Goal: Task Accomplishment & Management: Manage account settings

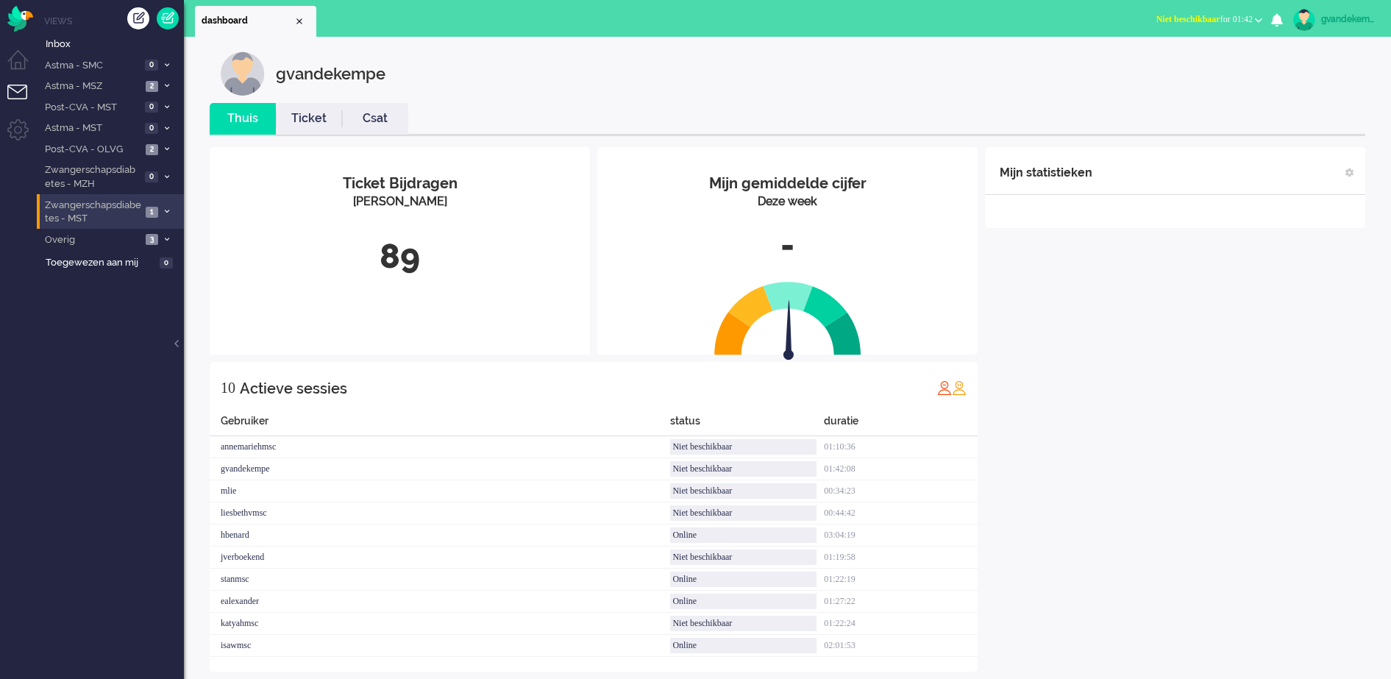
click at [166, 213] on icon at bounding box center [167, 211] width 4 height 5
click at [153, 245] on span "Open - Nieuw FO" at bounding box center [106, 244] width 99 height 14
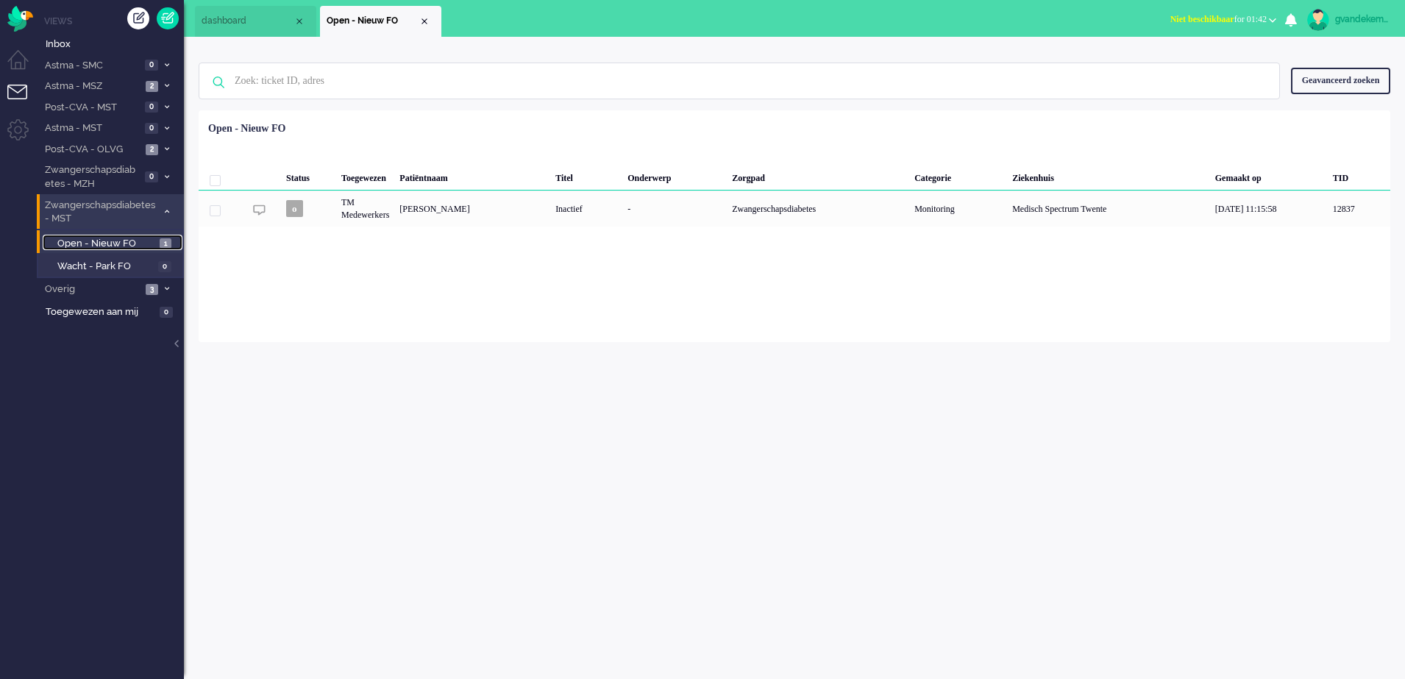
click at [165, 246] on span "1" at bounding box center [166, 243] width 12 height 11
click at [169, 292] on span at bounding box center [166, 289] width 11 height 8
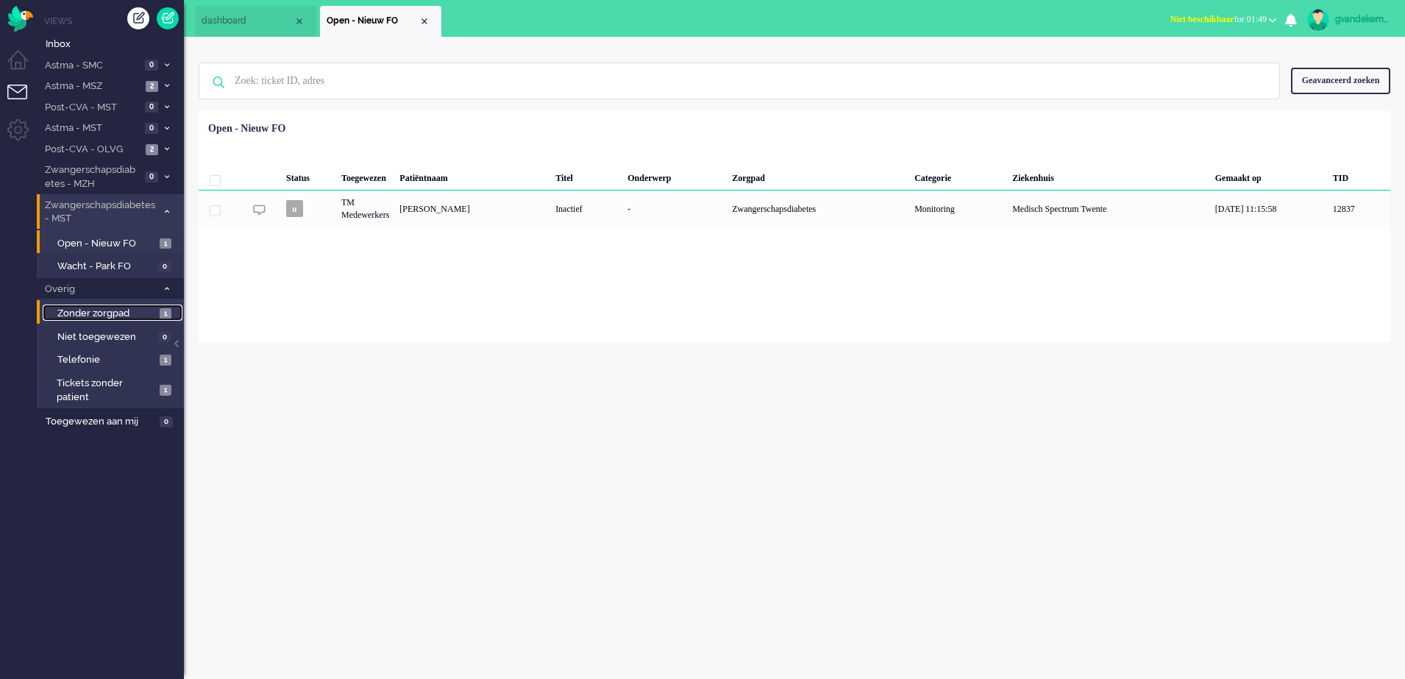
click at [149, 314] on span "Zonder zorgpad" at bounding box center [106, 314] width 99 height 14
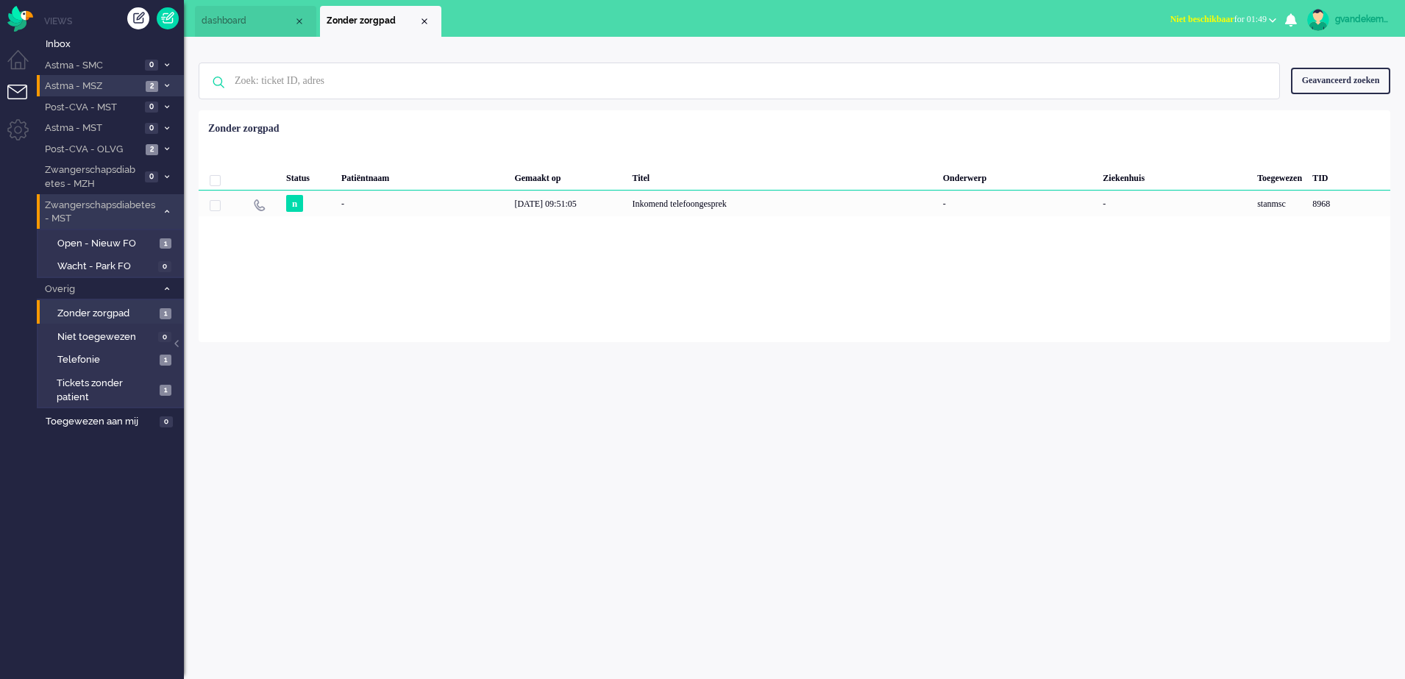
click at [166, 85] on icon at bounding box center [167, 85] width 4 height 5
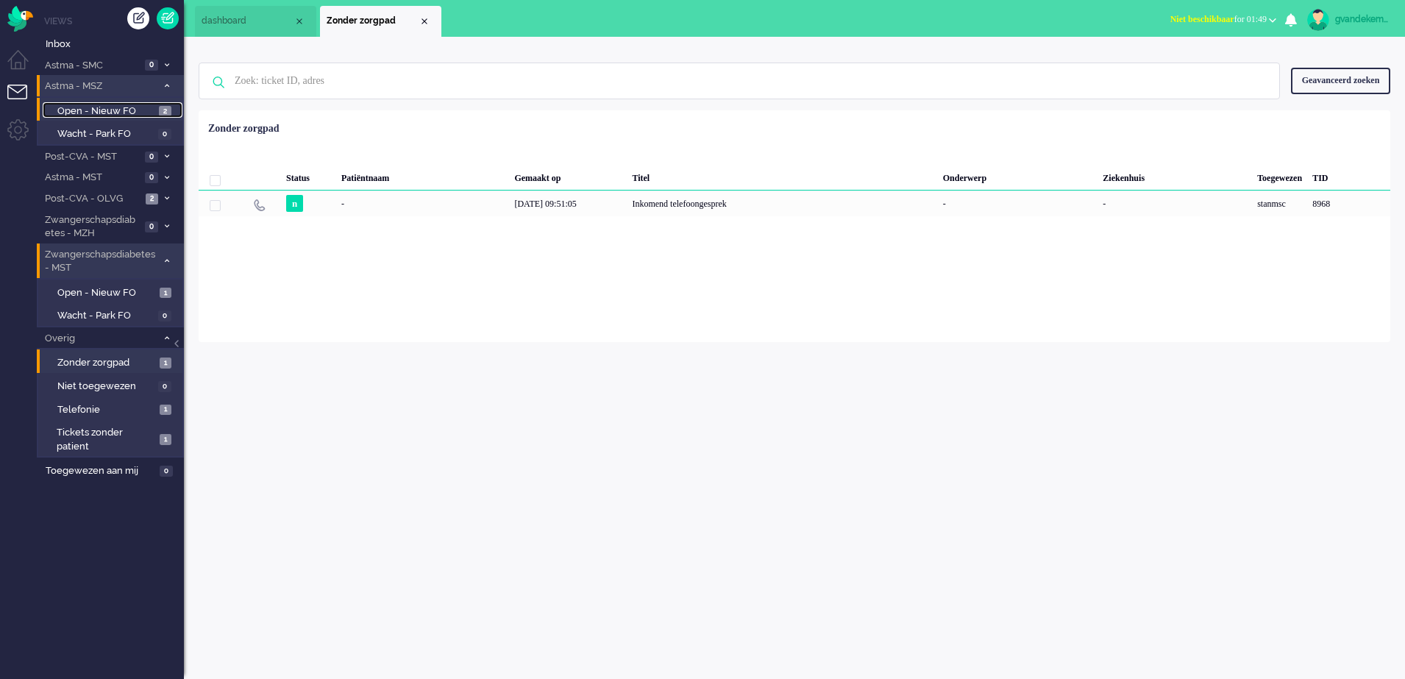
click at [165, 116] on span "2" at bounding box center [165, 111] width 13 height 11
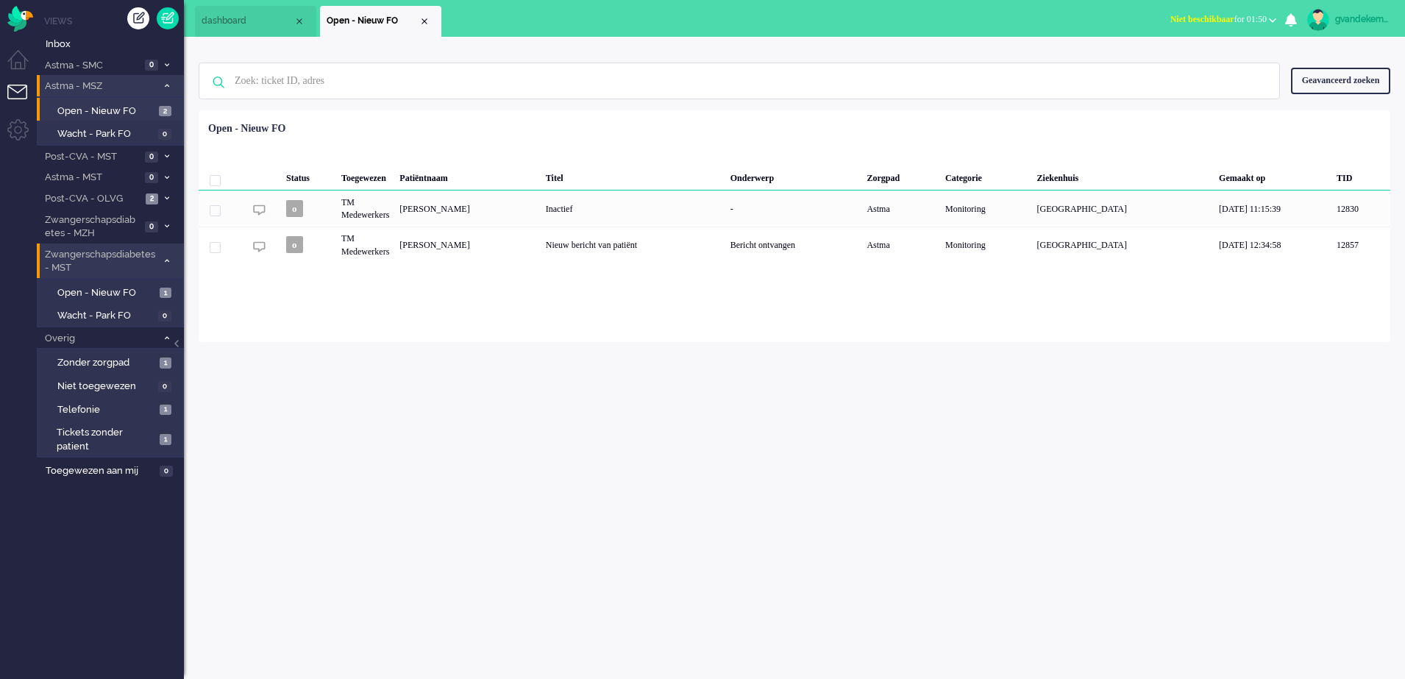
click at [1268, 21] on button "Niet beschikbaar for 01:50" at bounding box center [1224, 19] width 124 height 21
click at [1165, 66] on label "Online" at bounding box center [1215, 66] width 116 height 13
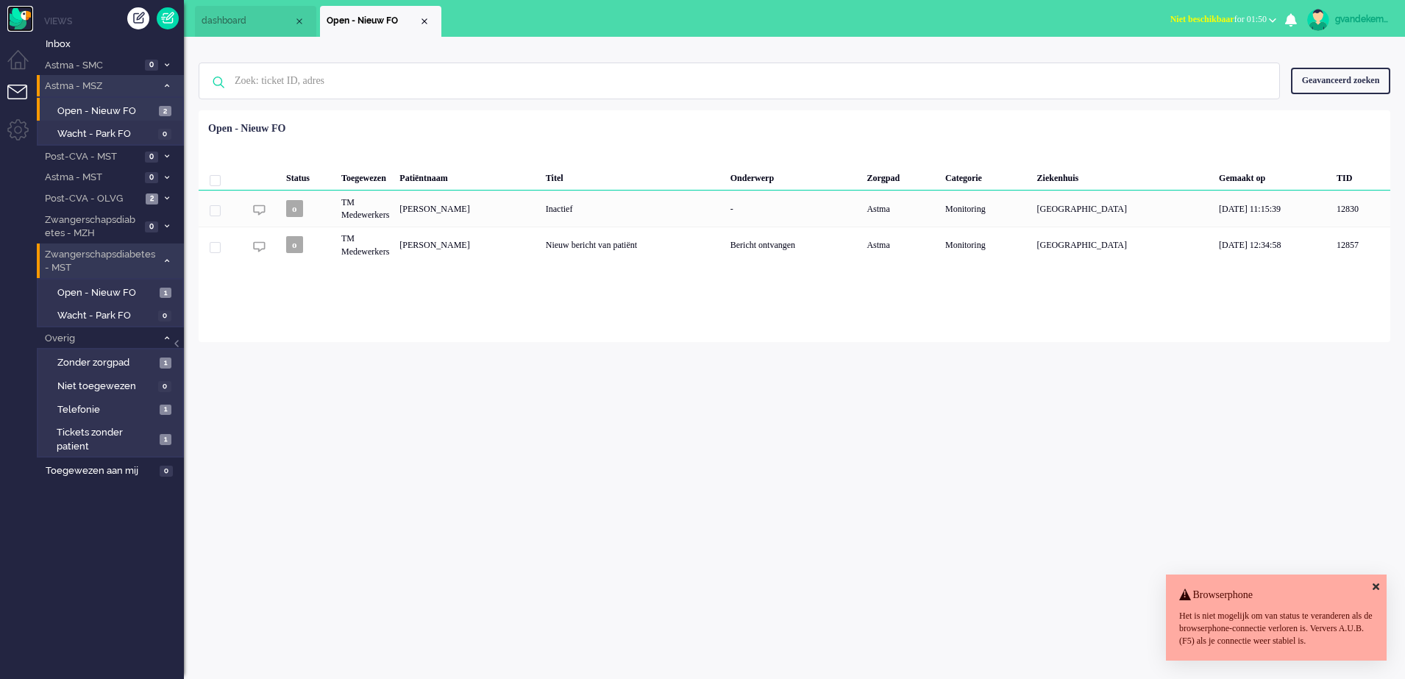
click at [10, 21] on img "Omnidesk" at bounding box center [20, 19] width 26 height 26
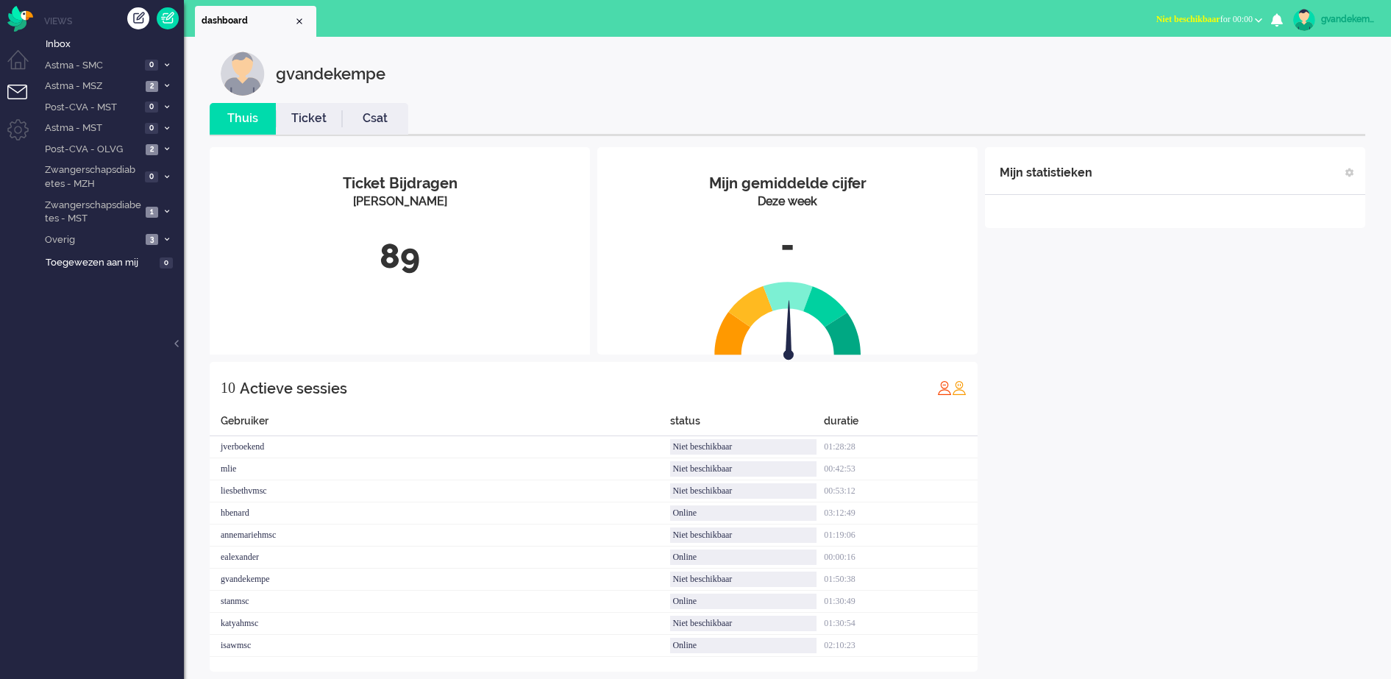
click at [1257, 18] on b "button" at bounding box center [1258, 20] width 7 height 5
click at [1160, 64] on label "Online" at bounding box center [1201, 66] width 116 height 13
click at [160, 89] on li "Astma - MSZ 1" at bounding box center [110, 85] width 147 height 21
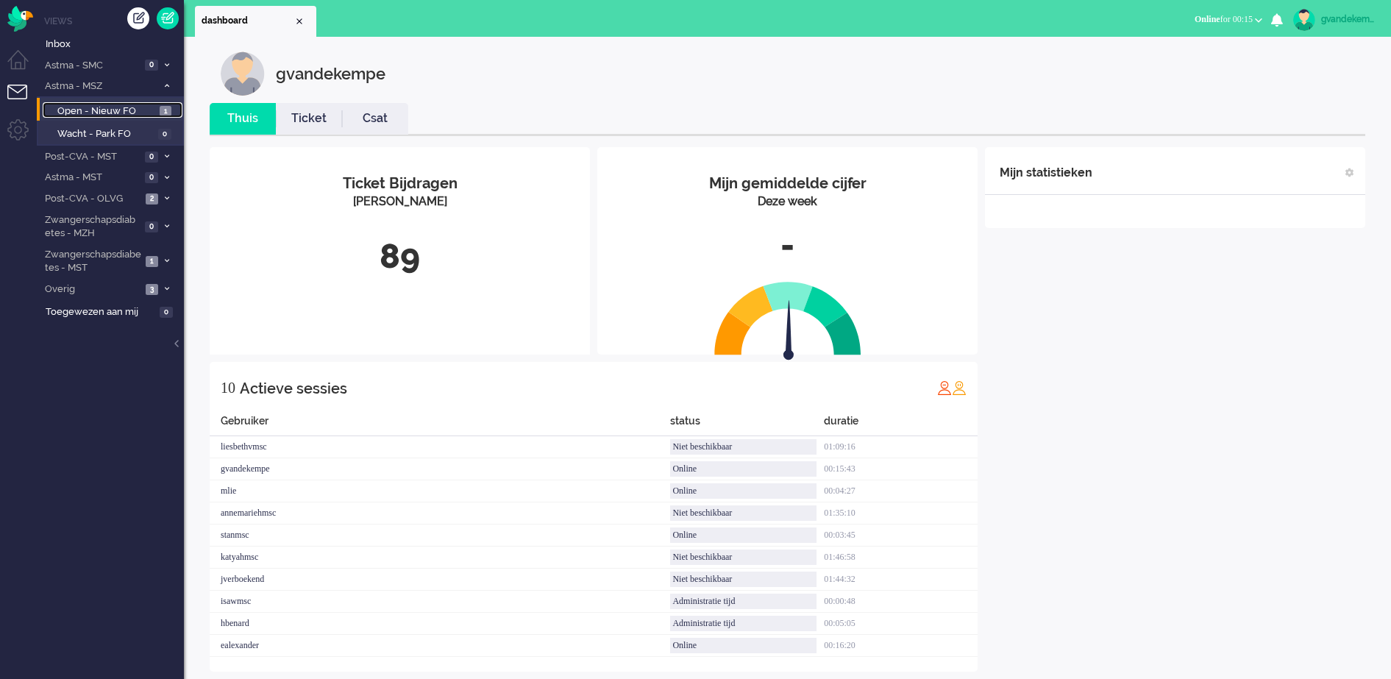
click at [141, 111] on span "Open - Nieuw FO" at bounding box center [106, 111] width 99 height 14
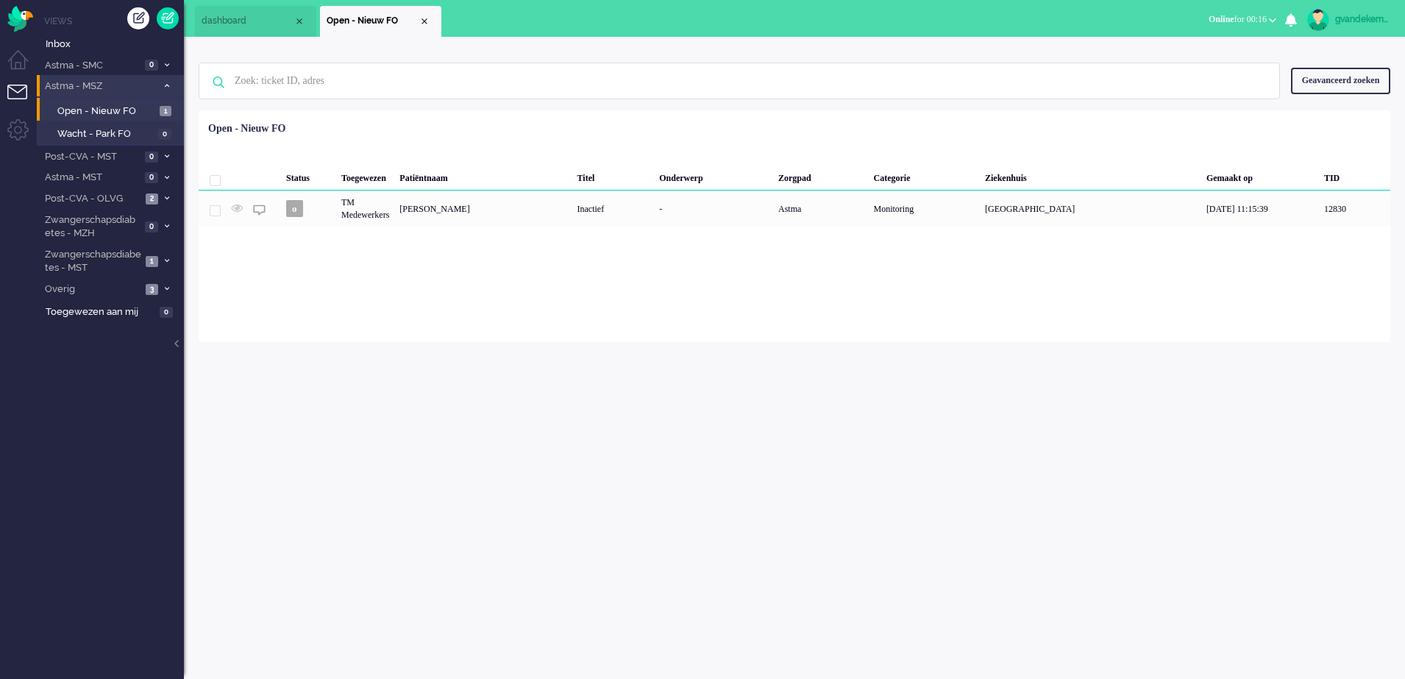
click at [166, 86] on icon at bounding box center [167, 85] width 4 height 5
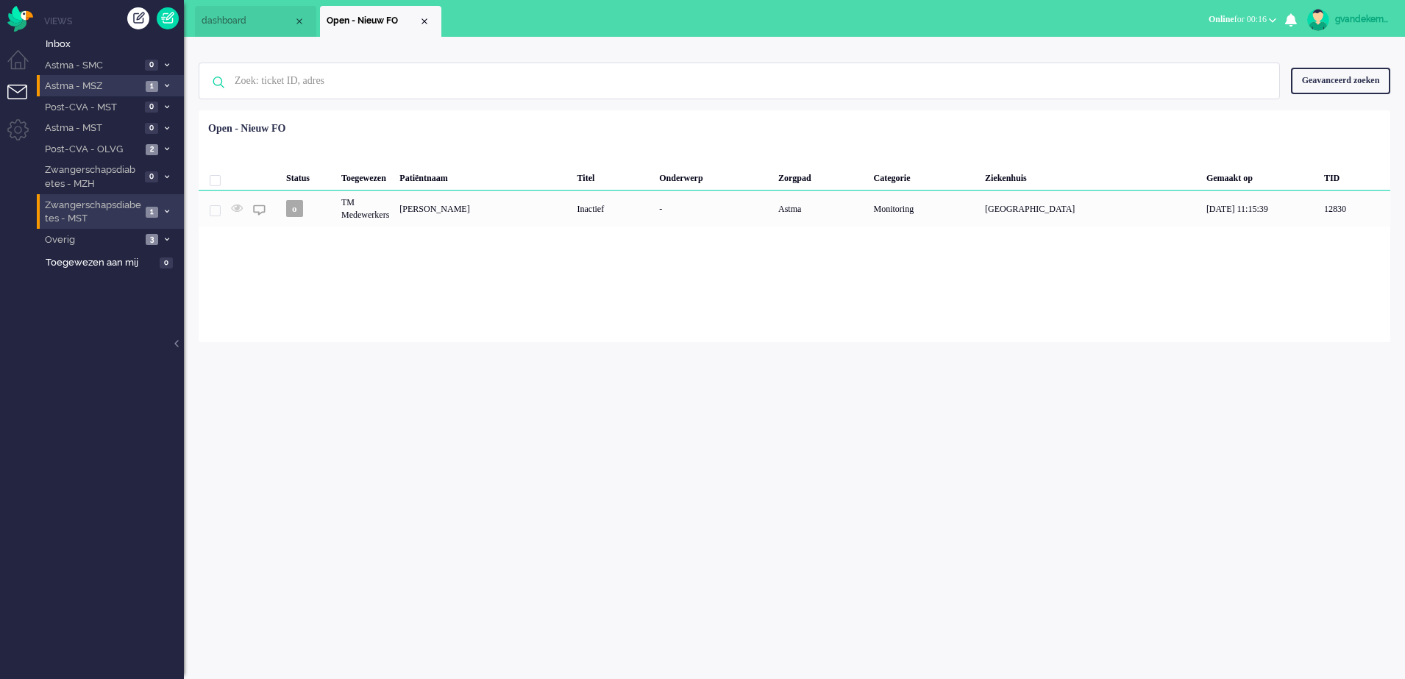
click at [163, 209] on span at bounding box center [166, 212] width 11 height 8
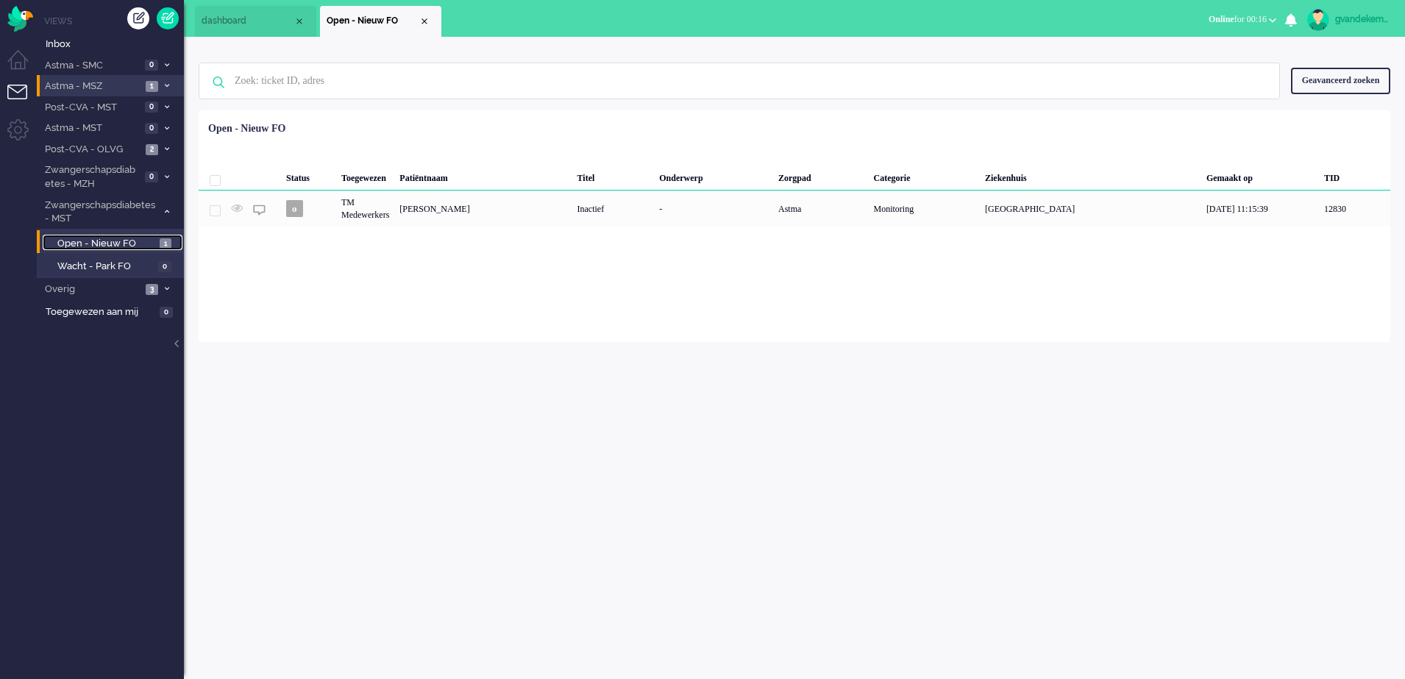
click at [119, 241] on span "Open - Nieuw FO" at bounding box center [106, 244] width 99 height 14
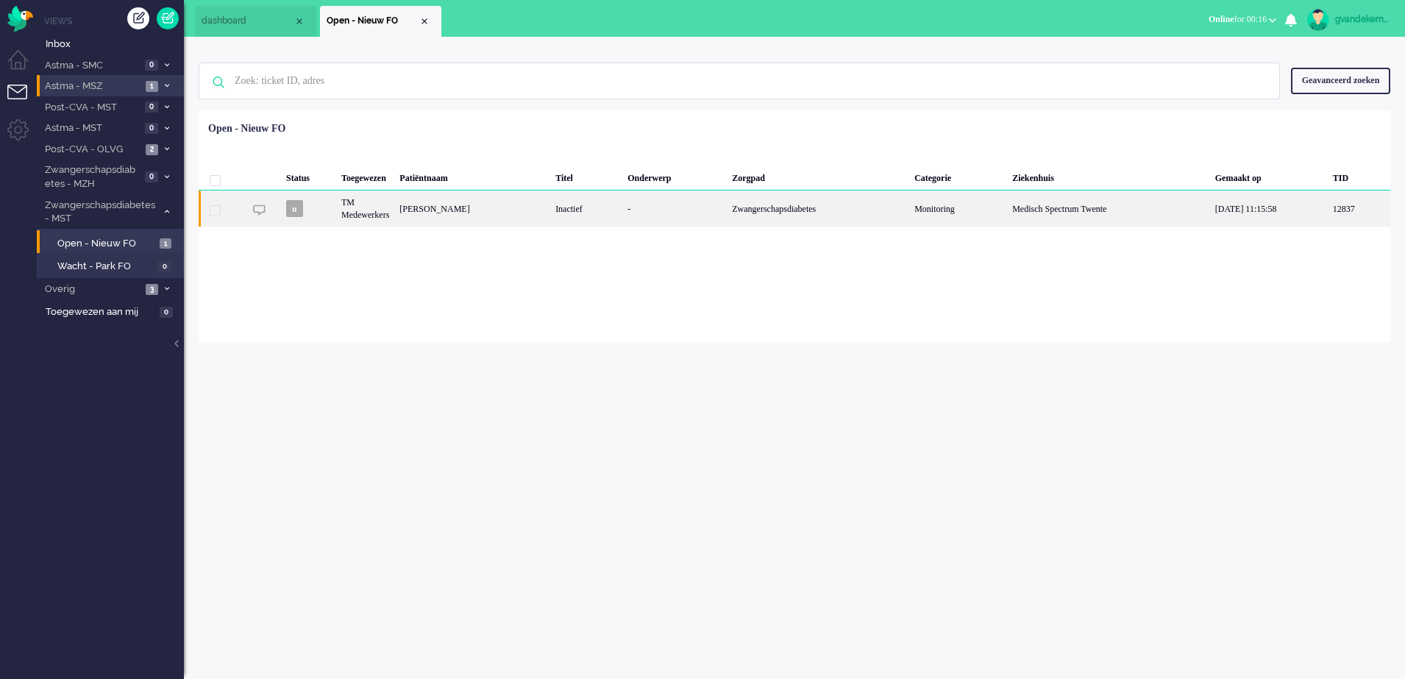
click at [581, 217] on div "Inactief" at bounding box center [586, 209] width 72 height 36
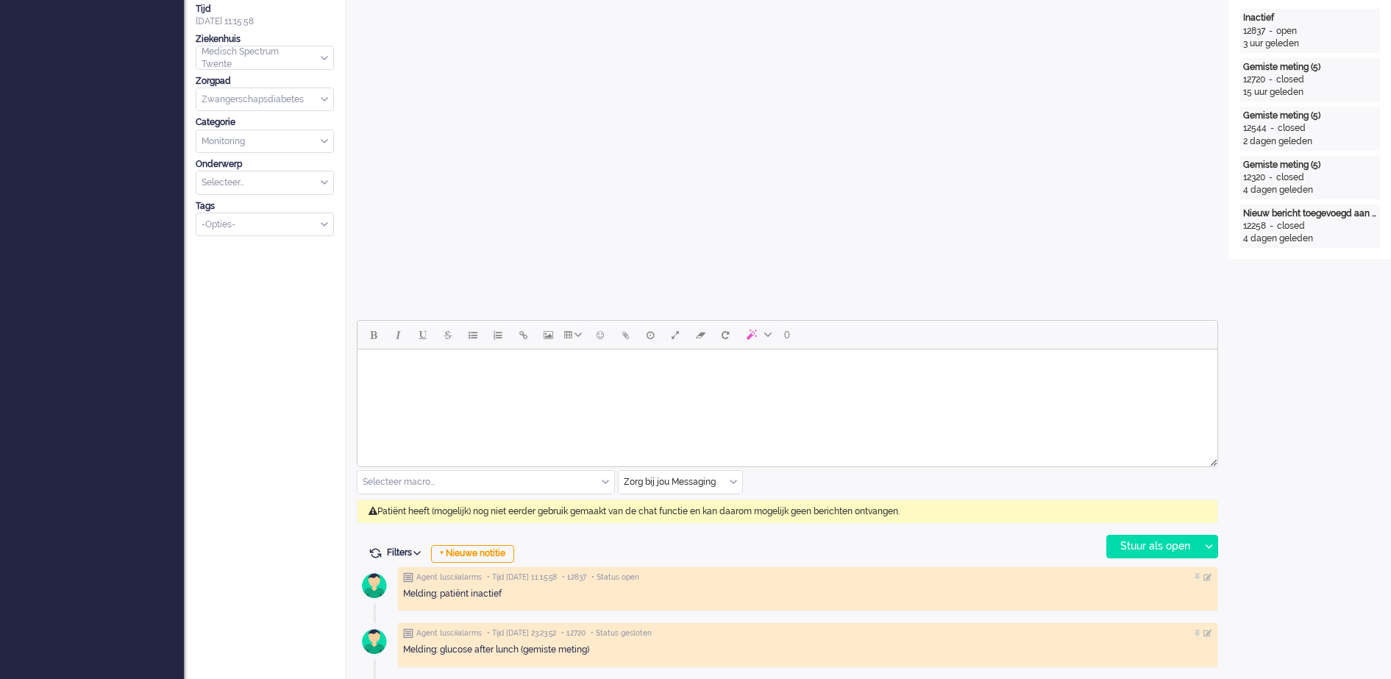
scroll to position [44, 0]
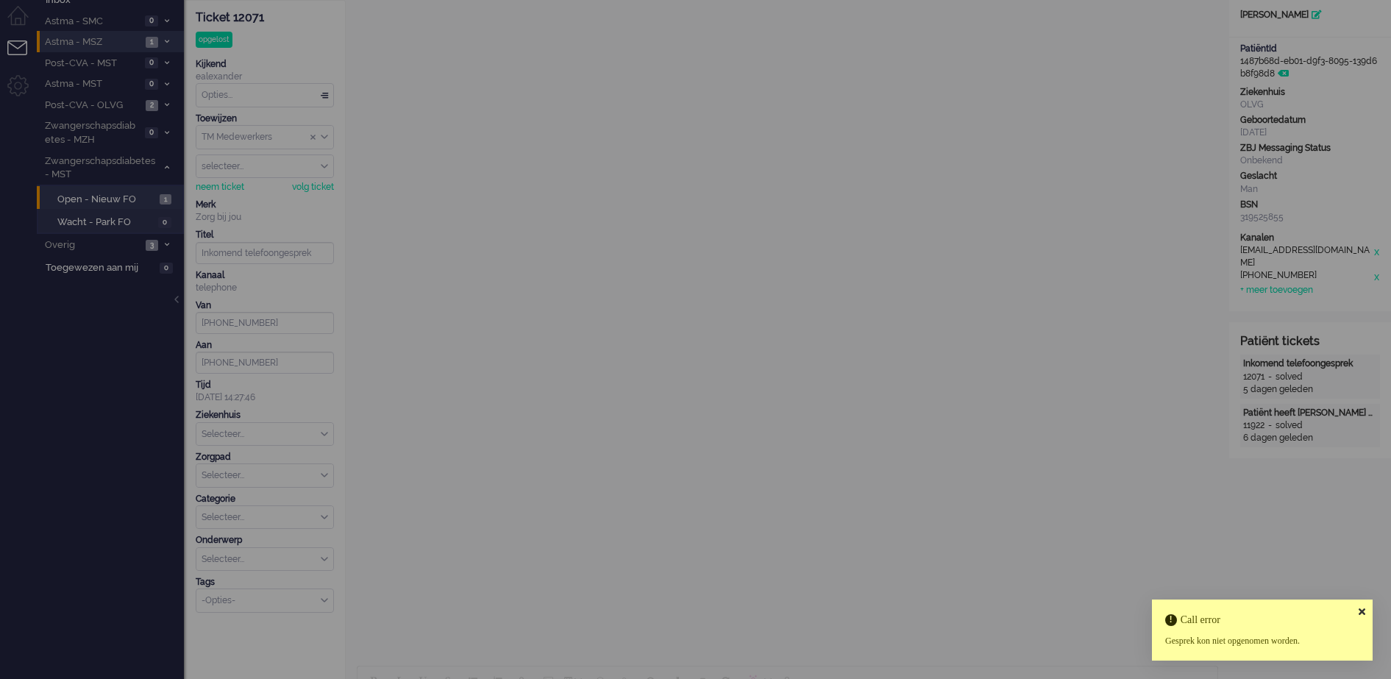
click at [1363, 608] on icon at bounding box center [1362, 612] width 7 height 10
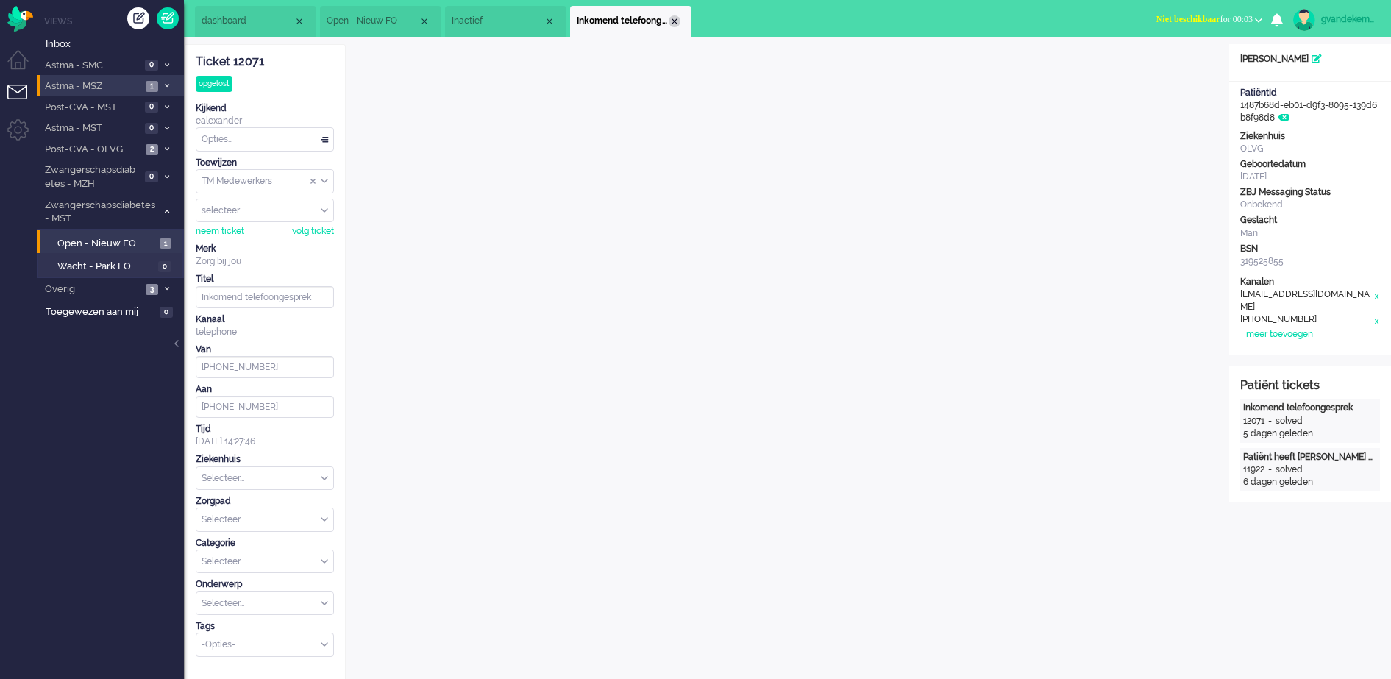
click at [676, 24] on div "Close tab" at bounding box center [675, 21] width 12 height 12
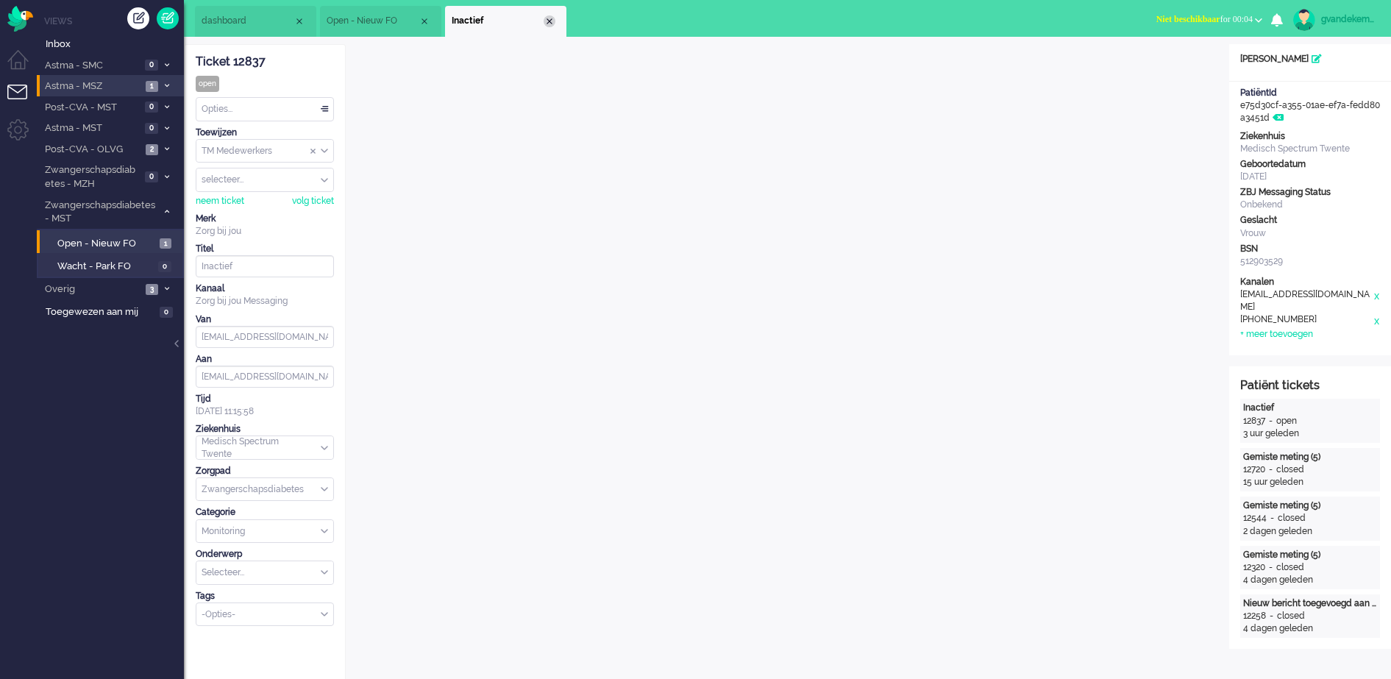
click at [554, 22] on div "Close tab" at bounding box center [550, 21] width 12 height 12
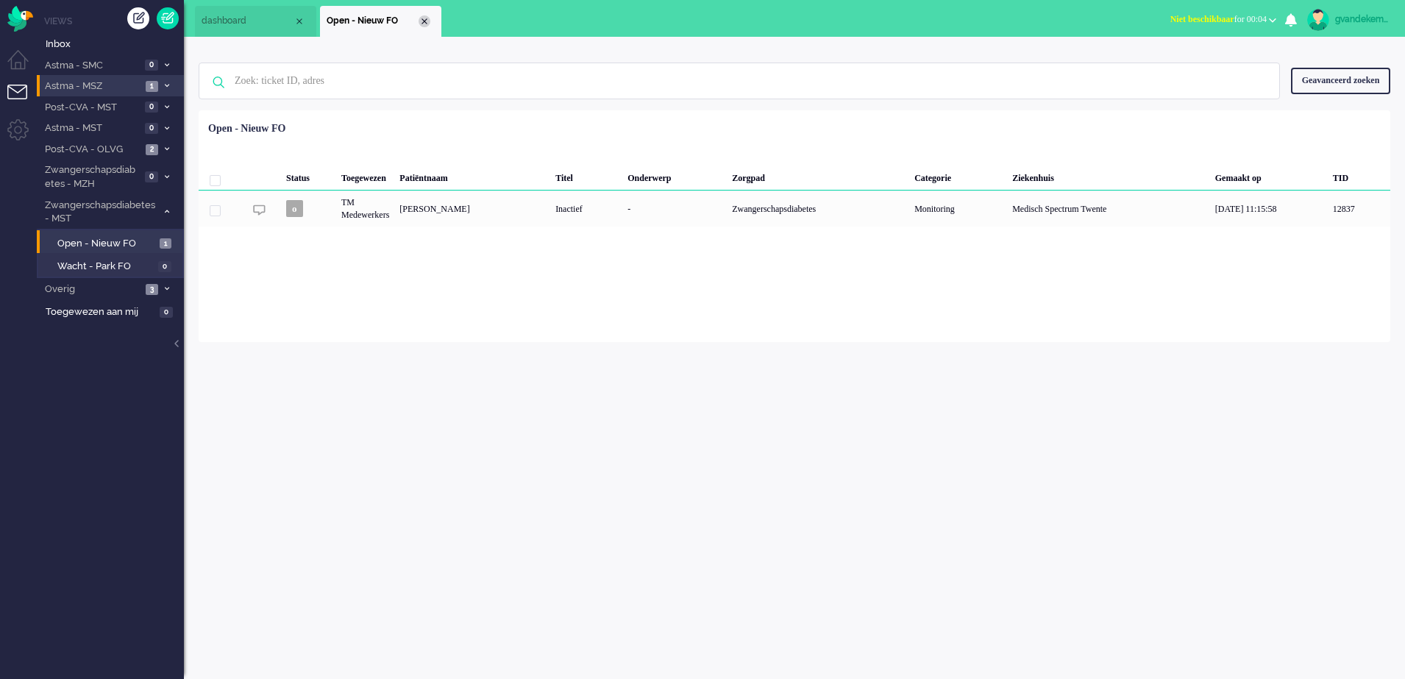
click at [425, 22] on div "Close tab" at bounding box center [425, 21] width 12 height 12
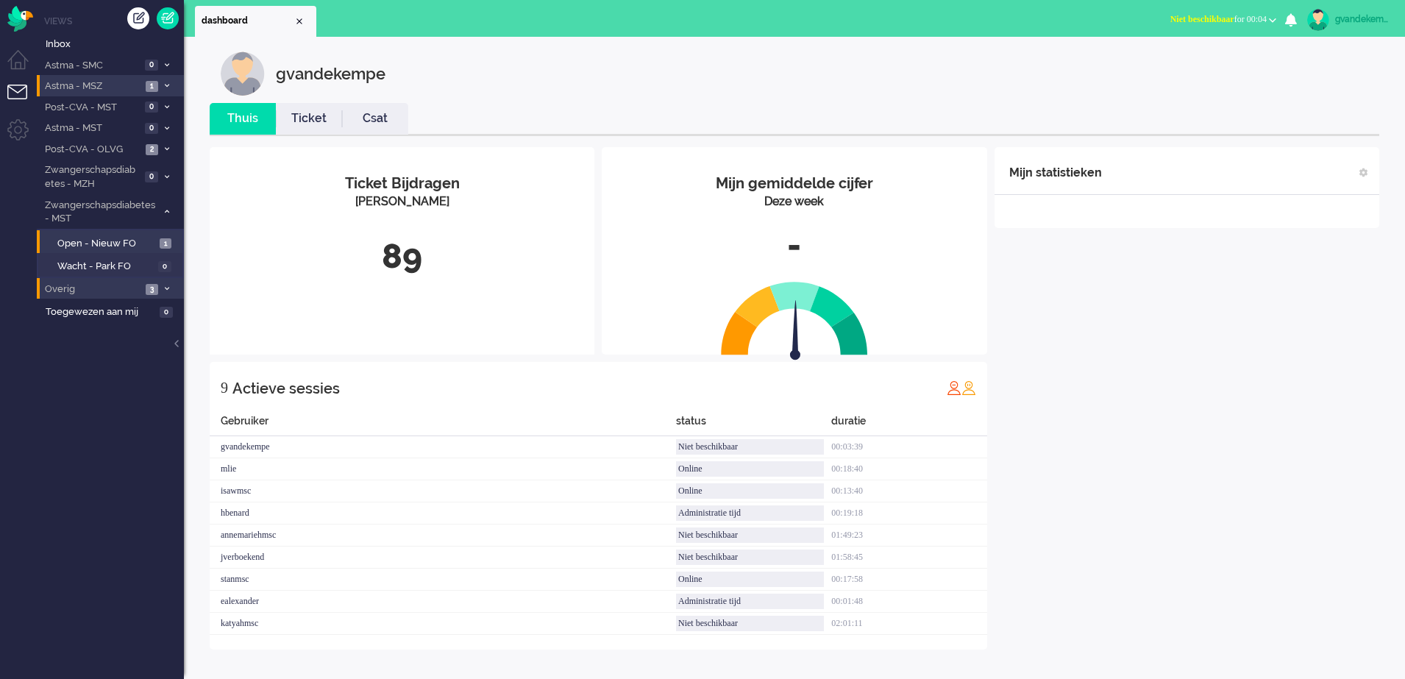
click at [159, 288] on li "Overig 3" at bounding box center [110, 288] width 147 height 21
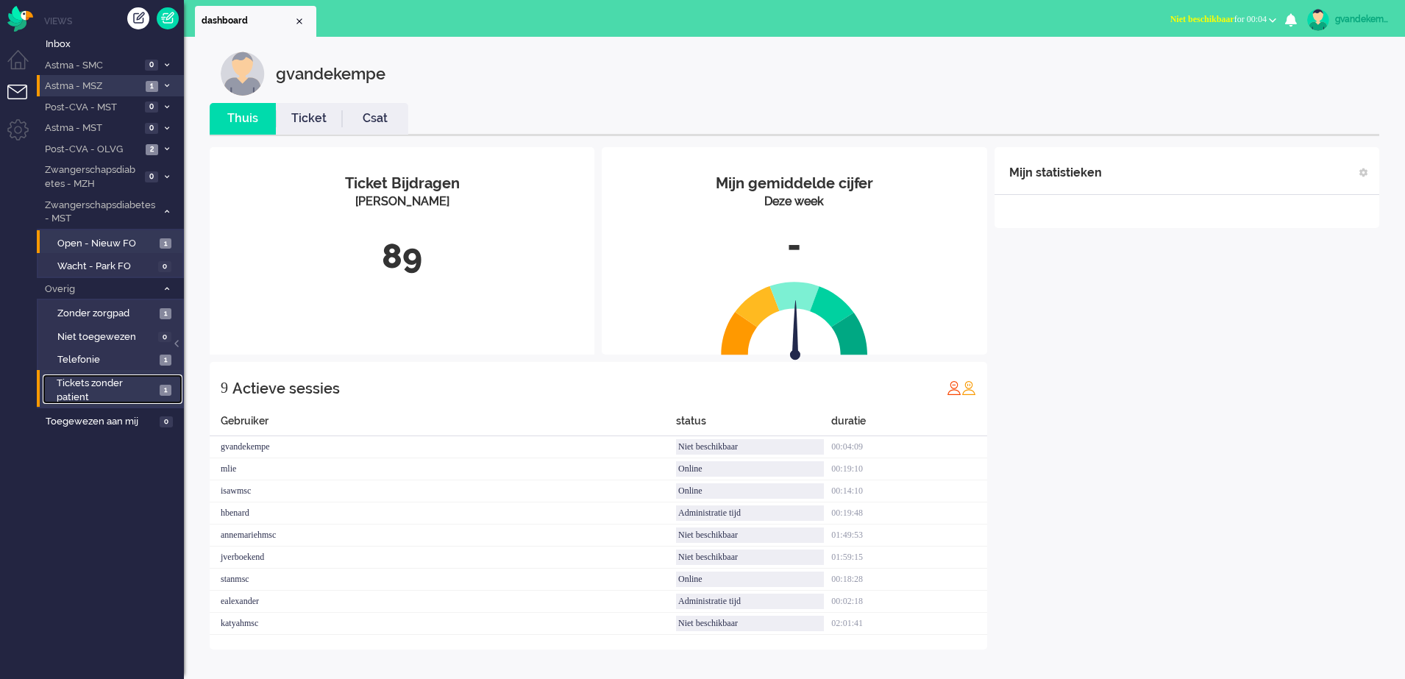
click at [148, 398] on span "Tickets zonder patient" at bounding box center [106, 390] width 99 height 27
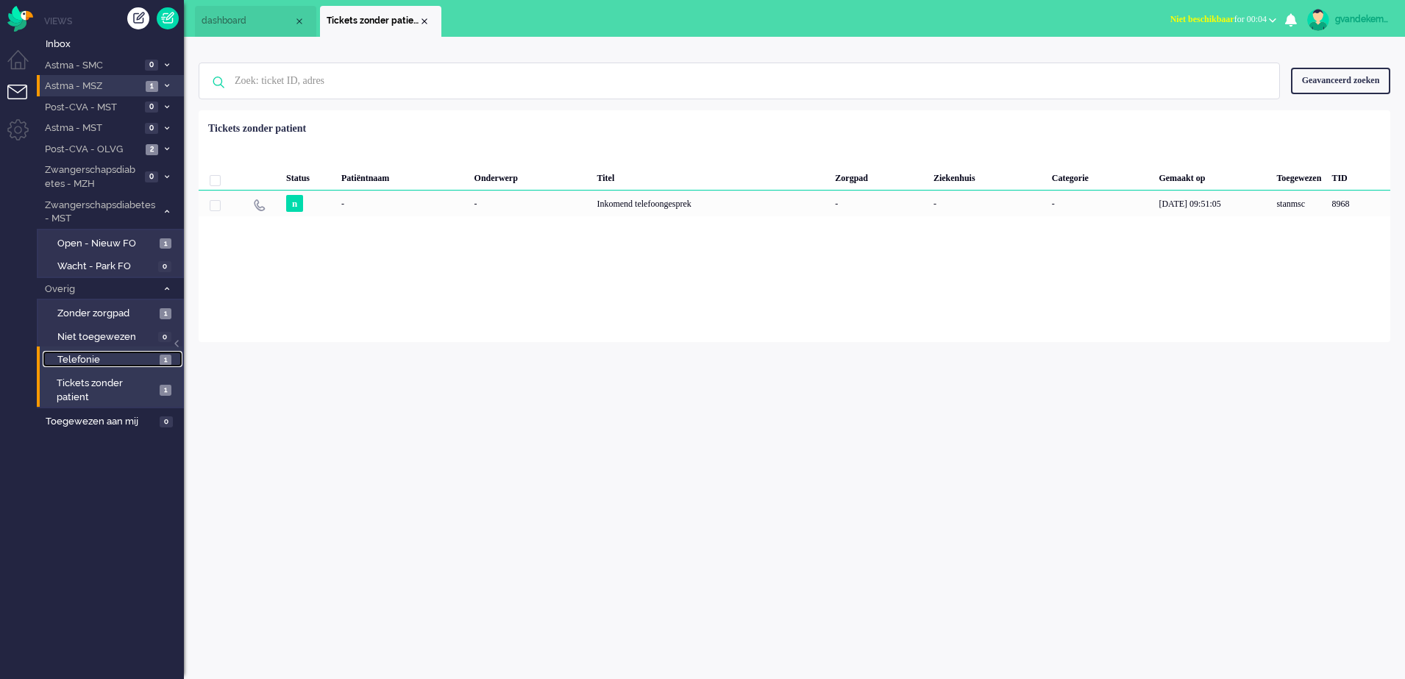
click at [166, 356] on span "1" at bounding box center [166, 360] width 12 height 11
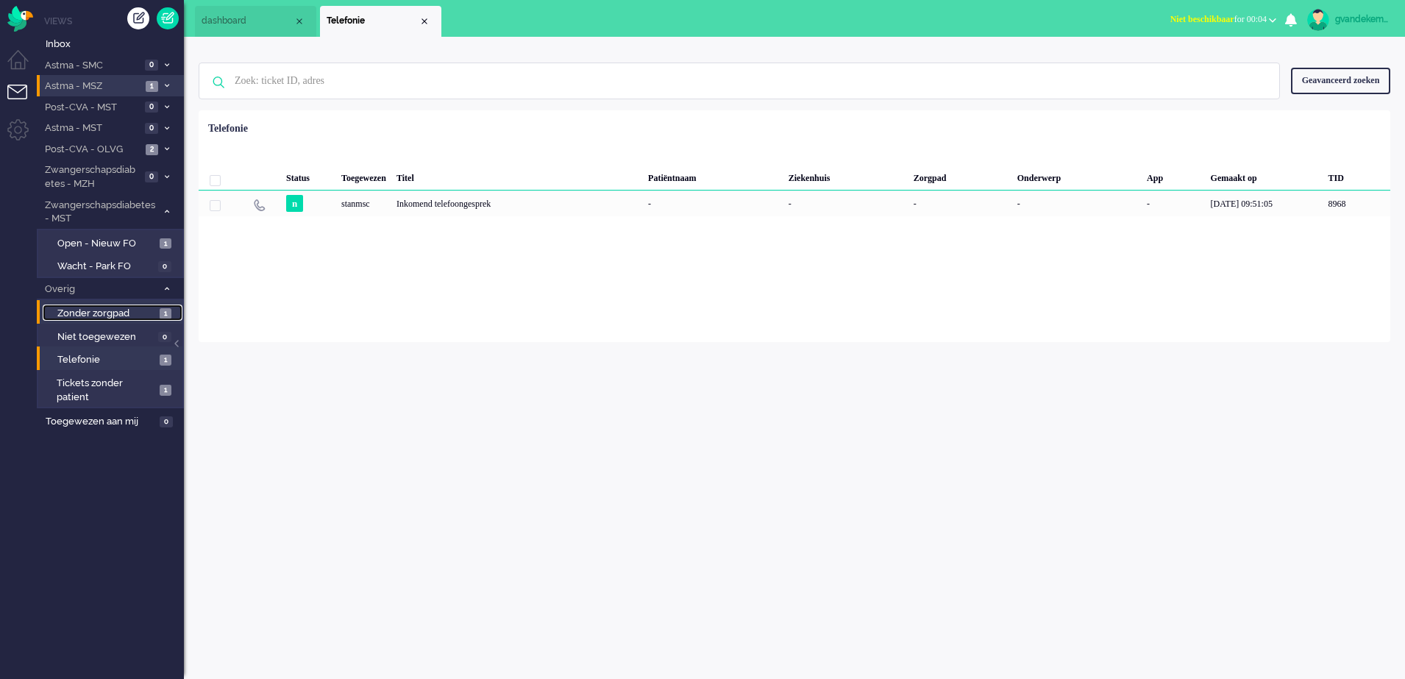
click at [164, 307] on link "Zonder zorgpad 1" at bounding box center [113, 313] width 140 height 16
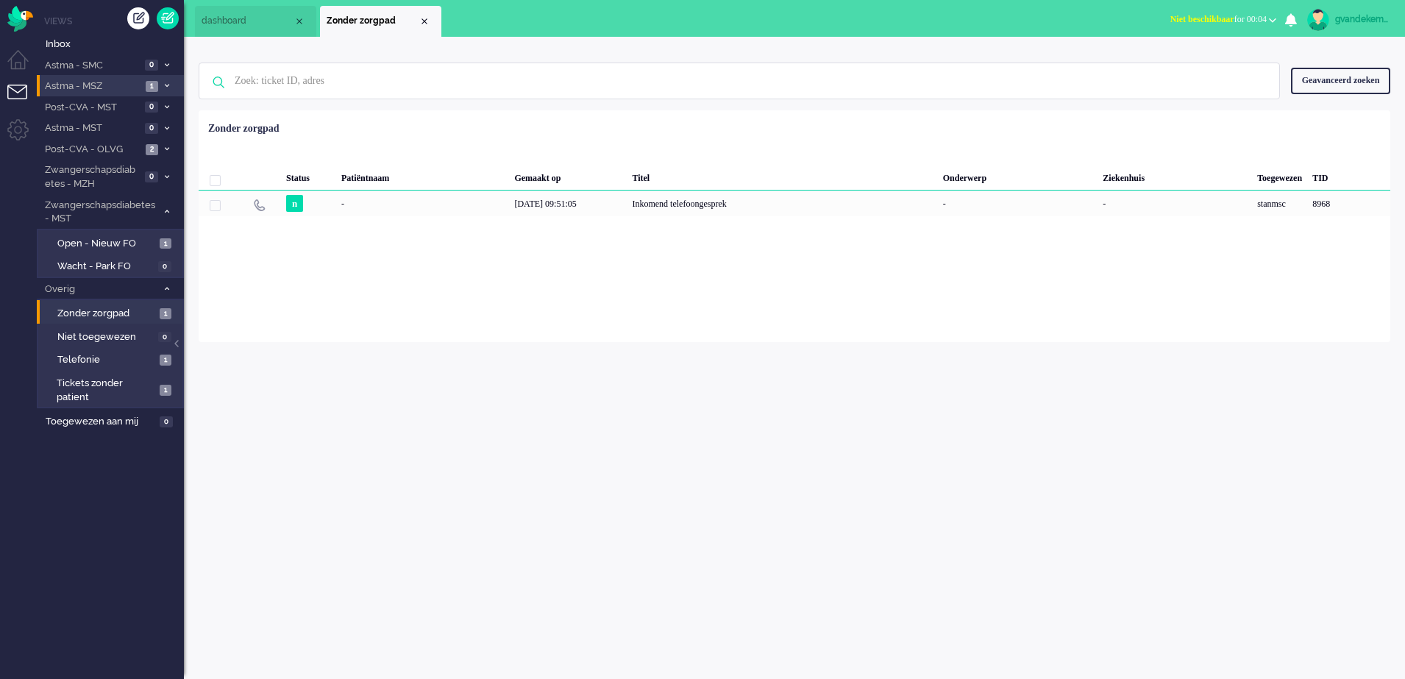
click at [1271, 16] on button "Niet beschikbaar for 00:04" at bounding box center [1224, 19] width 124 height 21
click at [1170, 68] on label "Online" at bounding box center [1215, 66] width 116 height 13
click at [427, 19] on div "Close tab" at bounding box center [425, 21] width 12 height 12
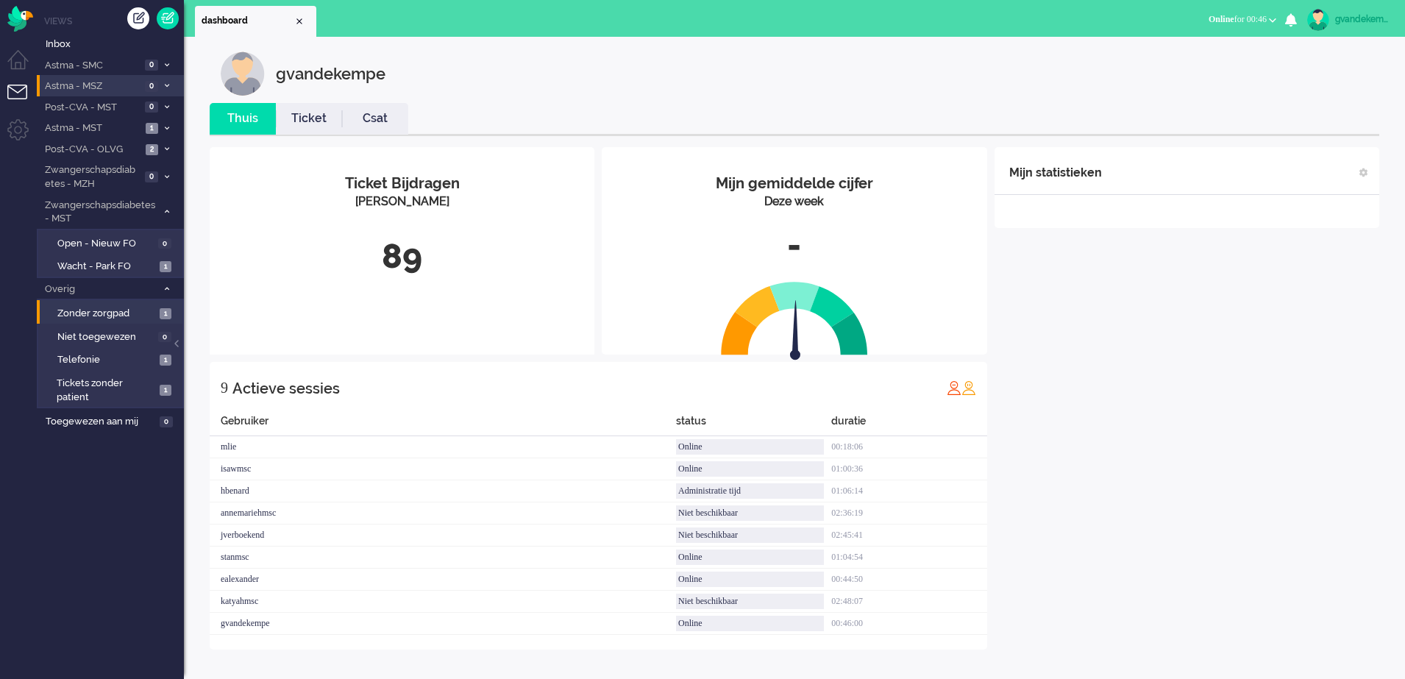
drag, startPoint x: 1115, startPoint y: 469, endPoint x: 1244, endPoint y: 341, distance: 182.6
click at [1244, 341] on div "Mijn statistieken + Statistieken toevoegen Bel tijd (gemiddelde dag) Wrapup tij…" at bounding box center [1187, 398] width 385 height 503
click at [1245, 499] on div "Mijn statistieken + Statistieken toevoegen Bel tijd (gemiddelde dag) Wrapup tij…" at bounding box center [1187, 398] width 385 height 503
click at [1232, 315] on div "Mijn statistieken + Statistieken toevoegen Bel tijd (gemiddelde dag) Wrapup tij…" at bounding box center [1187, 398] width 385 height 503
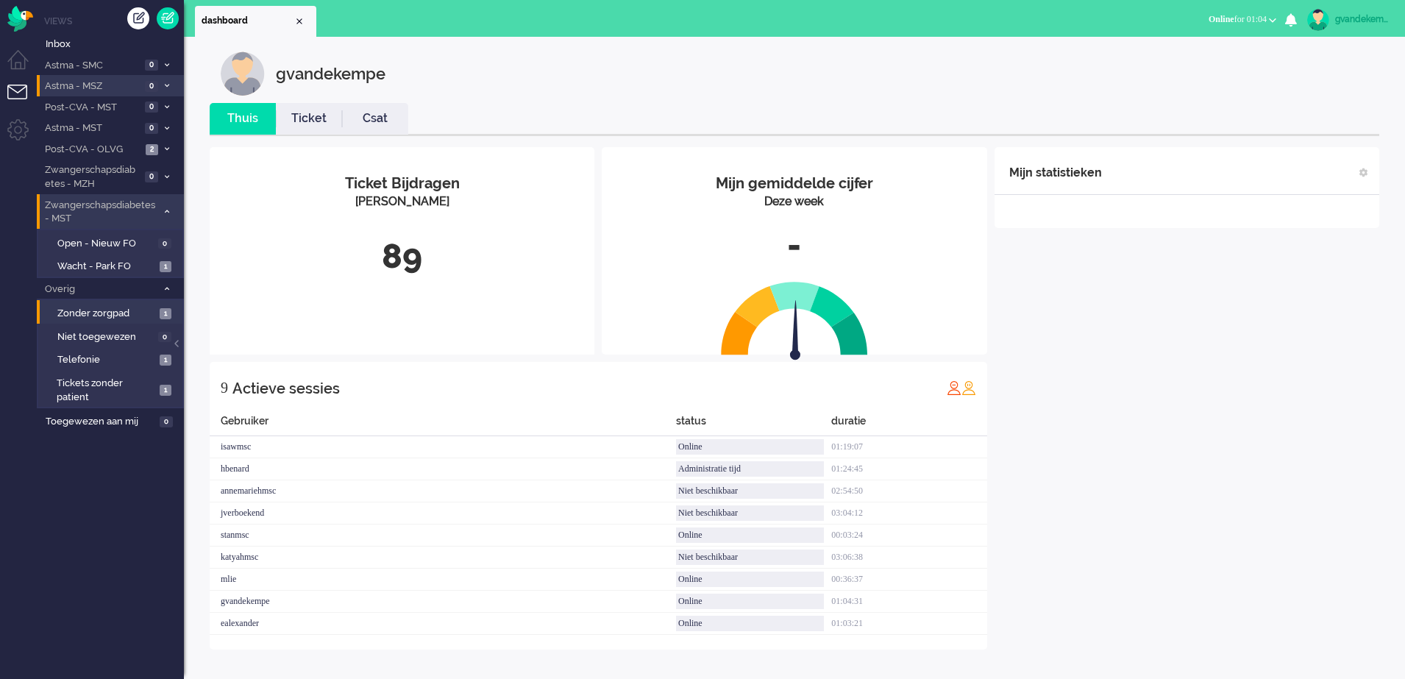
click at [167, 211] on icon at bounding box center [167, 211] width 4 height 5
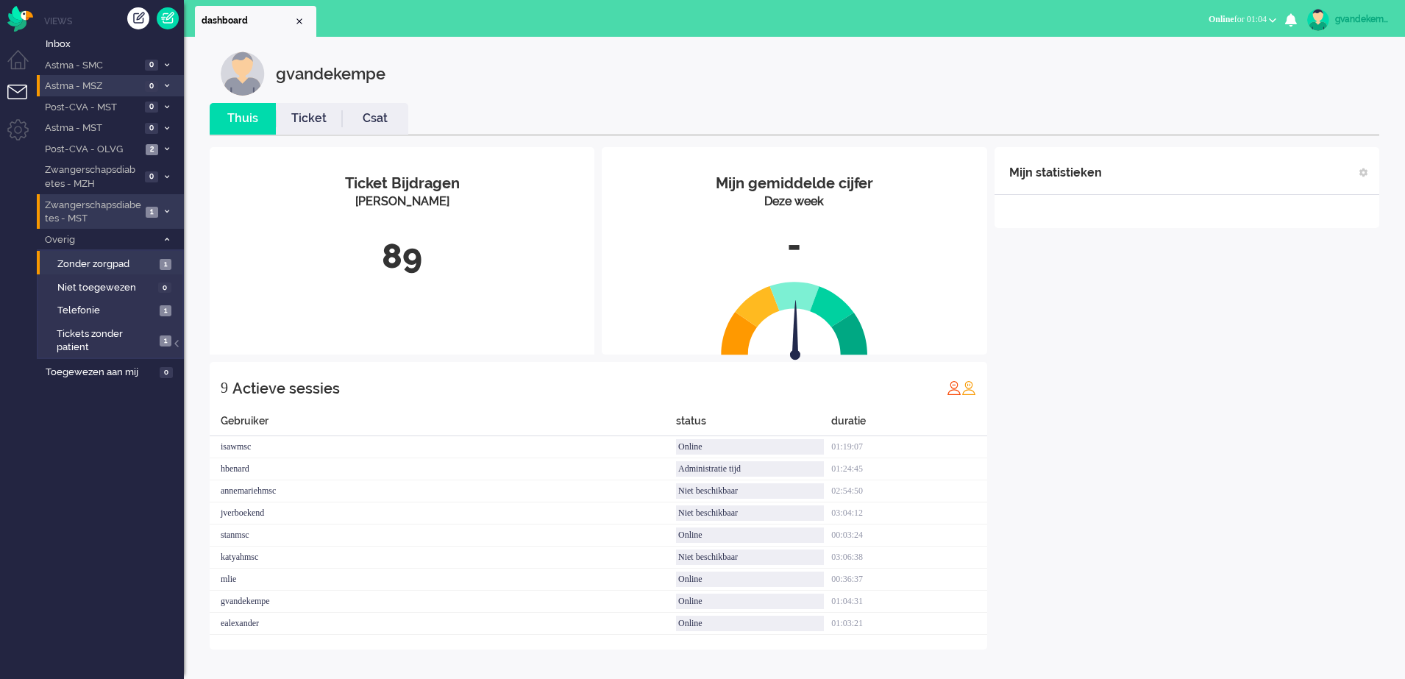
click at [1212, 455] on div "Mijn statistieken + Statistieken toevoegen Bel tijd (gemiddelde dag) Wrapup tij…" at bounding box center [1187, 398] width 385 height 503
click at [1285, 316] on div "Mijn statistieken + Statistieken toevoegen Bel tijd (gemiddelde dag) Wrapup tij…" at bounding box center [1187, 376] width 385 height 458
click at [1285, 316] on div "Mijn statistieken + Statistieken toevoegen Bel tijd (gemiddelde dag) Wrapup tij…" at bounding box center [1187, 365] width 385 height 436
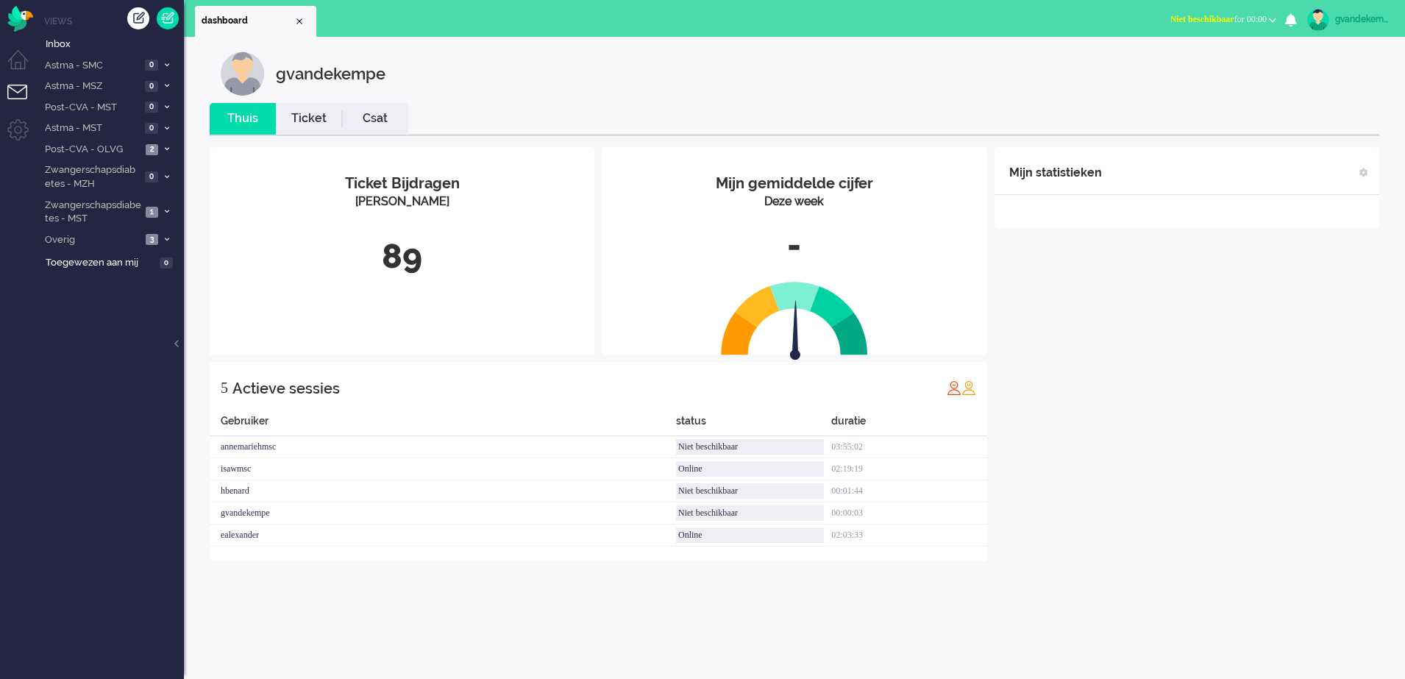
click at [1364, 16] on div "gvandekempe" at bounding box center [1362, 19] width 55 height 15
click at [1309, 118] on link "Uitloggen" at bounding box center [1343, 118] width 110 height 15
